Goal: Navigation & Orientation: Go to known website

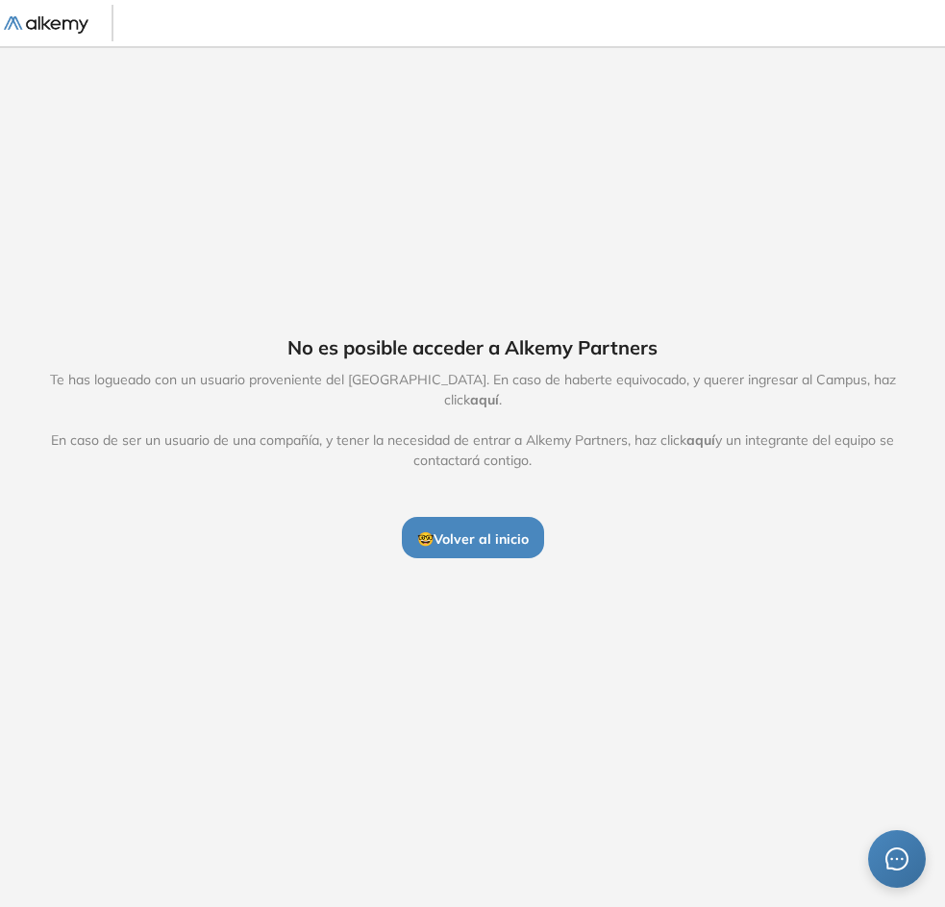
click at [501, 531] on span "🤓 Volver al inicio" at bounding box center [472, 539] width 111 height 17
